Goal: Task Accomplishment & Management: Complete application form

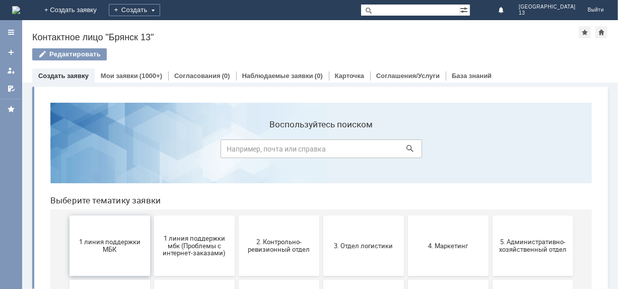
click at [89, 249] on span "1 линия поддержки МБК" at bounding box center [109, 245] width 75 height 15
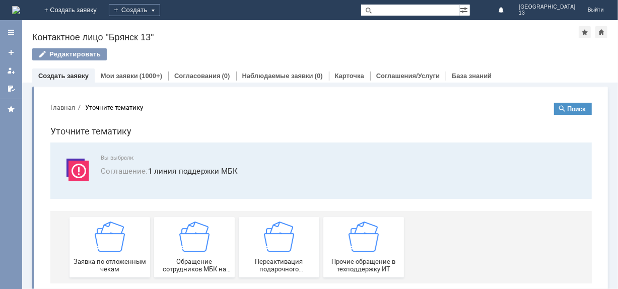
click at [89, 249] on div "Заявка по отложенным чекам" at bounding box center [109, 246] width 75 height 51
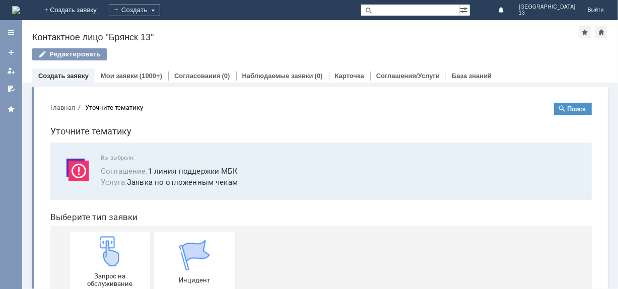
click at [89, 249] on div "Запрос на обслуживание" at bounding box center [109, 261] width 75 height 51
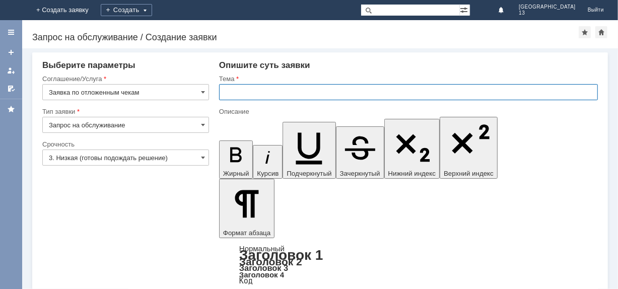
click at [239, 94] on input "text" at bounding box center [408, 92] width 379 height 16
type input "Отложенные чеки [DATE] [GEOGRAPHIC_DATA] 13"
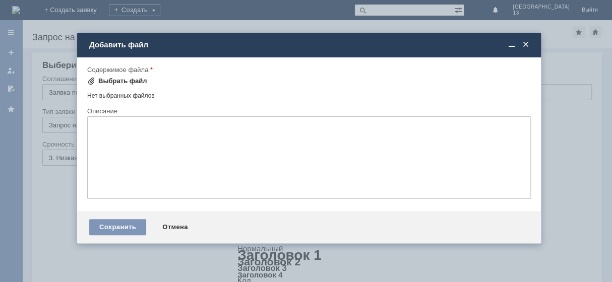
click at [117, 81] on div "Выбрать файл" at bounding box center [122, 81] width 49 height 8
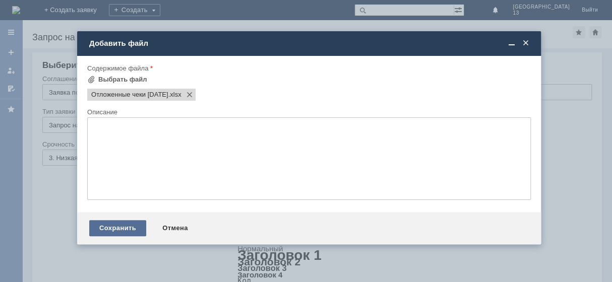
click at [131, 234] on div "Сохранить" at bounding box center [117, 228] width 57 height 16
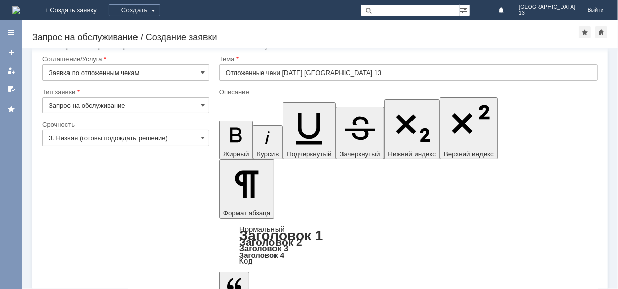
scroll to position [30, 0]
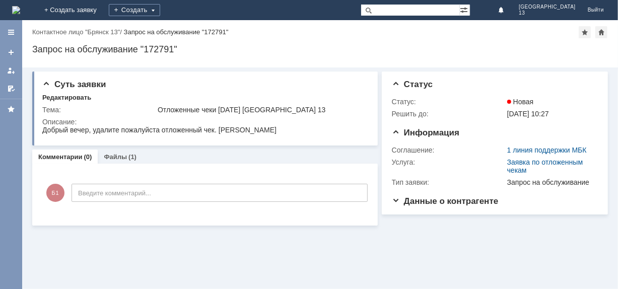
click at [202, 254] on div "Суть заявки Редактировать Тема: Отложенные чеки [DATE] Брянск 13 Описание: Комм…" at bounding box center [320, 179] width 596 height 222
